Goal: Check status: Check status

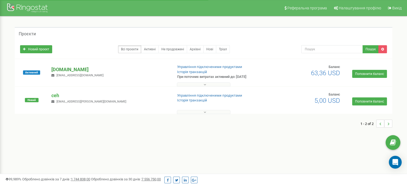
drag, startPoint x: 0, startPoint y: 0, endPoint x: 58, endPoint y: 69, distance: 90.2
click at [58, 69] on p "[DOMAIN_NAME]" at bounding box center [109, 69] width 117 height 7
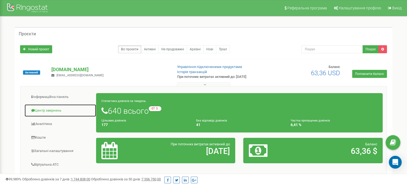
click at [51, 112] on link "Центр звернень" at bounding box center [60, 110] width 72 height 13
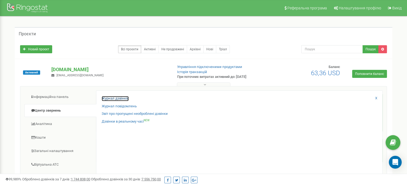
click at [120, 96] on link "Журнал дзвінків" at bounding box center [115, 98] width 27 height 5
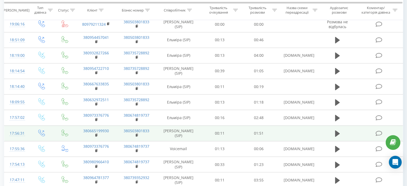
scroll to position [7, 0]
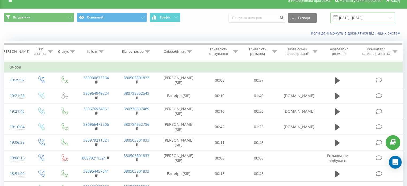
click at [360, 17] on input "[DATE] - [DATE]" at bounding box center [362, 18] width 65 height 10
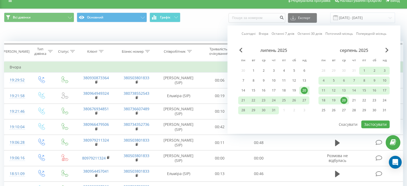
click at [269, 32] on div "Сьогодні Вчора Останні 7 днів Останні 30 днів Поточний місяць Попередній місяць" at bounding box center [313, 33] width 145 height 5
click at [263, 33] on link "Вчора" at bounding box center [264, 33] width 10 height 5
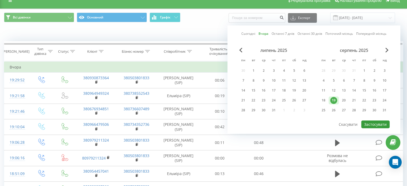
click at [363, 124] on button "Застосувати" at bounding box center [375, 124] width 28 height 8
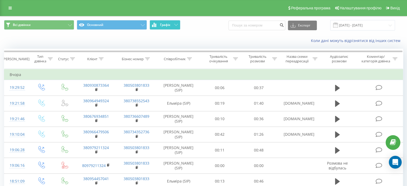
click at [161, 23] on span "Графік" at bounding box center [165, 25] width 10 height 4
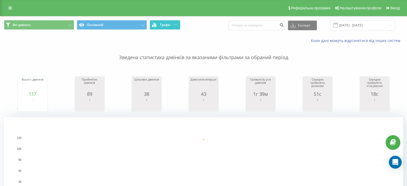
click at [163, 25] on span "Графік" at bounding box center [165, 25] width 10 height 4
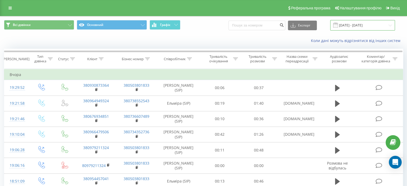
click at [362, 21] on input "[DATE] - [DATE]" at bounding box center [362, 25] width 65 height 10
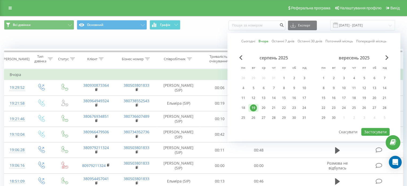
click at [256, 44] on div "Сьогодні Вчора Останні 7 днів Останні 30 днів Поточний місяць Попередній місяць…" at bounding box center [313, 87] width 173 height 108
click at [247, 36] on div "Сьогодні Вчора Останні 7 днів Останні 30 днів Поточний місяць Попередній місяць…" at bounding box center [313, 87] width 173 height 108
click at [249, 40] on link "Сьогодні" at bounding box center [248, 41] width 14 height 5
click at [370, 131] on button "Застосувати" at bounding box center [375, 132] width 28 height 8
type input "[DATE] - [DATE]"
